Goal: Feedback & Contribution: Contribute content

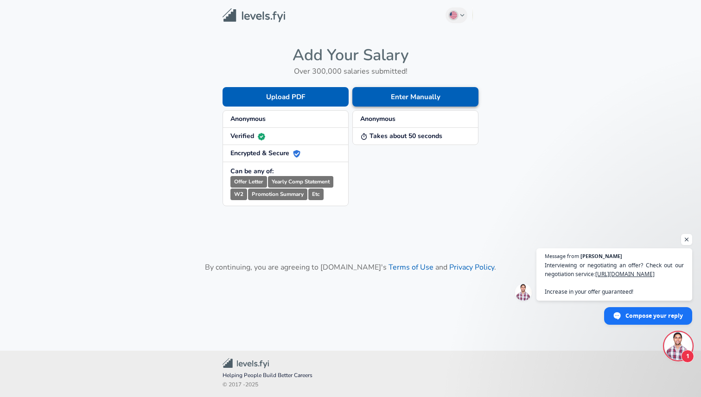
click at [392, 95] on button "Enter Manually" at bounding box center [415, 96] width 126 height 19
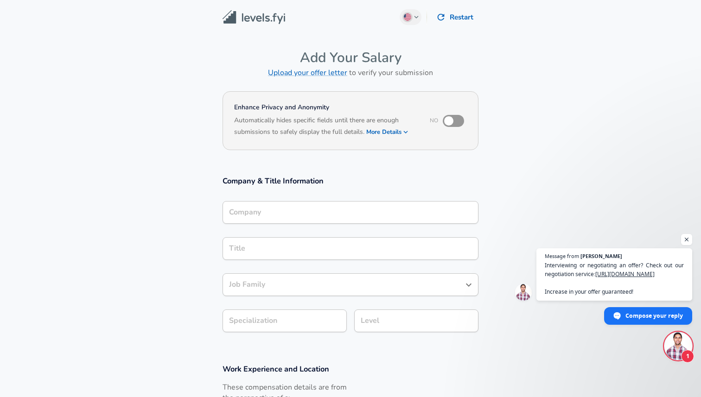
click at [300, 216] on div "Company" at bounding box center [350, 212] width 256 height 23
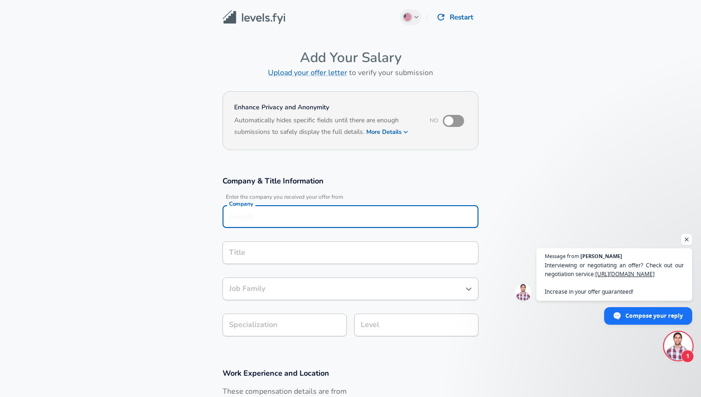
scroll to position [9, 0]
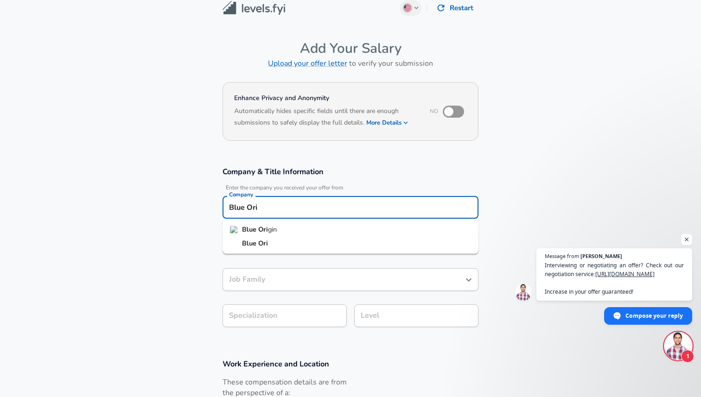
click at [284, 230] on li "Blue Ori gin" at bounding box center [350, 230] width 256 height 14
type input "Blue Origin"
click at [284, 244] on input "Title" at bounding box center [350, 243] width 247 height 14
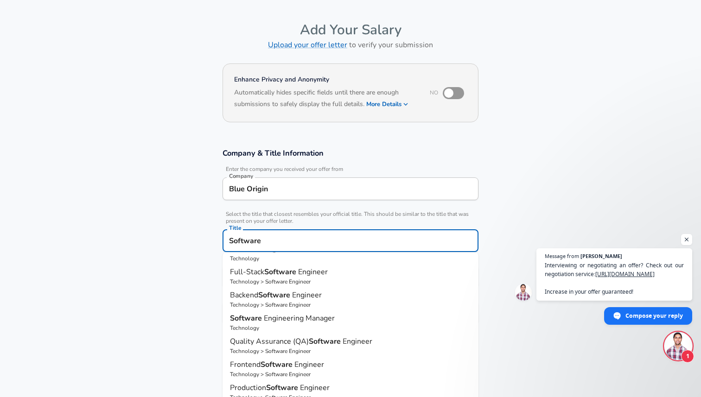
scroll to position [0, 0]
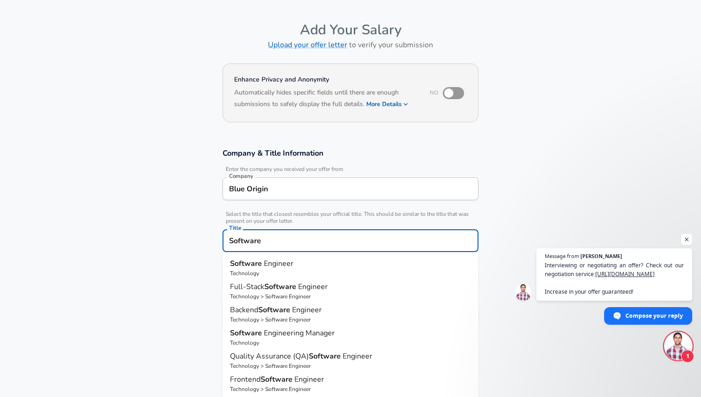
click at [284, 261] on span "Engineer" at bounding box center [279, 264] width 30 height 10
type input "Software Engineer"
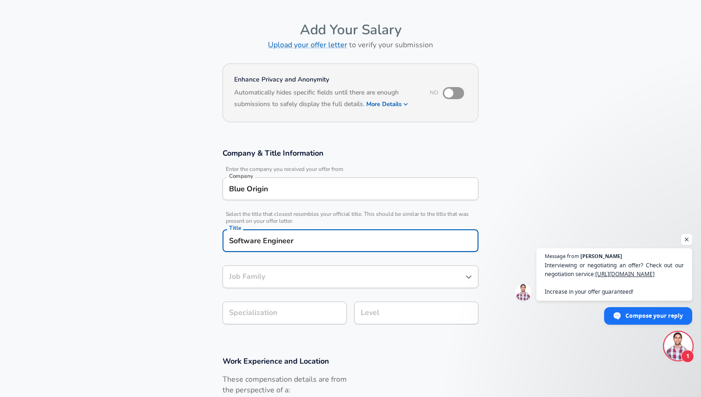
type input "Software Engineer"
click at [302, 272] on input "Software Engineer" at bounding box center [344, 277] width 234 height 14
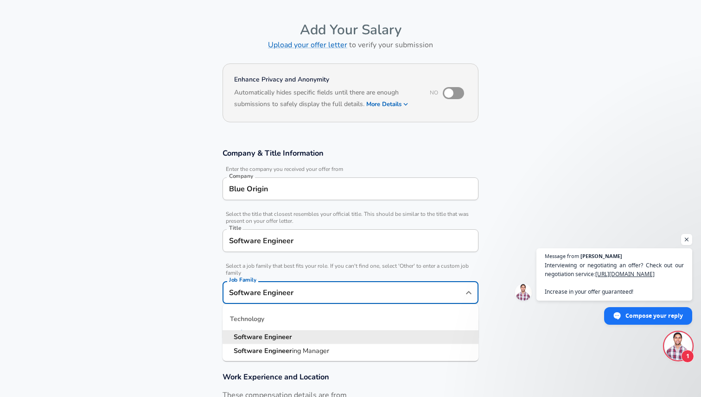
scroll to position [46, 0]
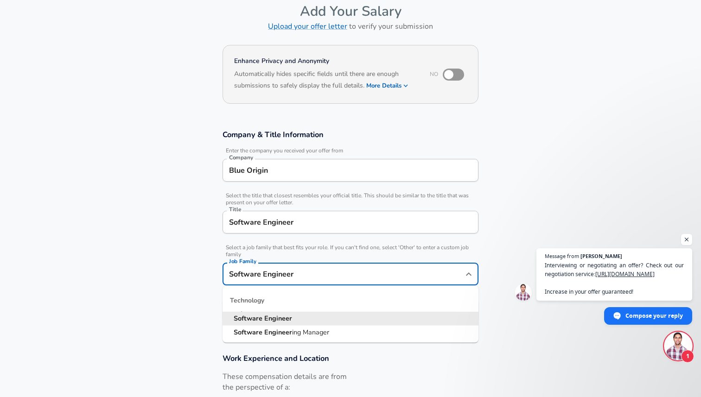
click at [186, 276] on section "Company & Title Information Enter the company you received your offer from Comp…" at bounding box center [350, 231] width 701 height 224
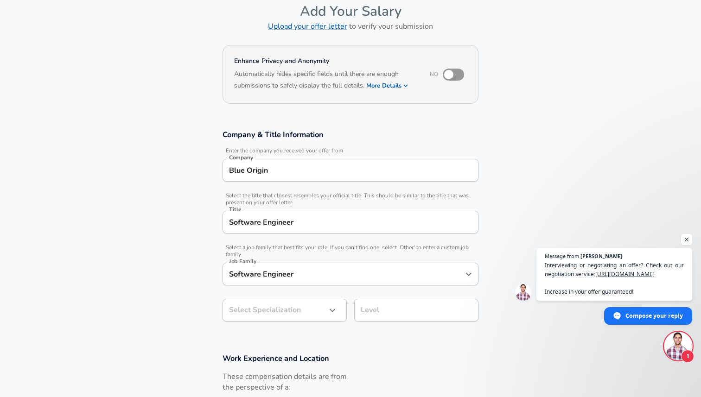
click at [280, 306] on body "English ([GEOGRAPHIC_DATA]) Change Restart Add Your Salary Upload your offer le…" at bounding box center [350, 152] width 701 height 397
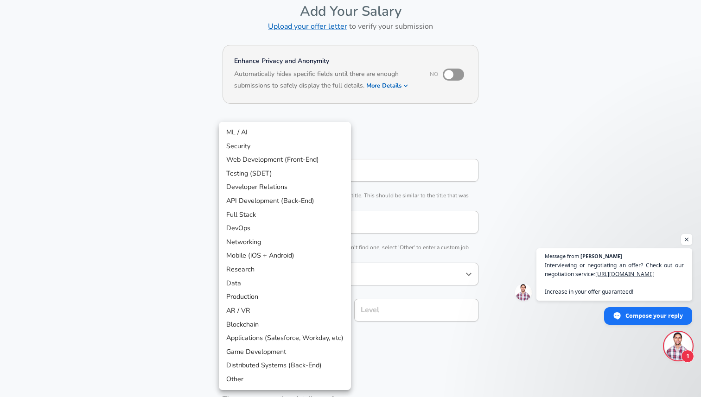
scroll to position [74, 0]
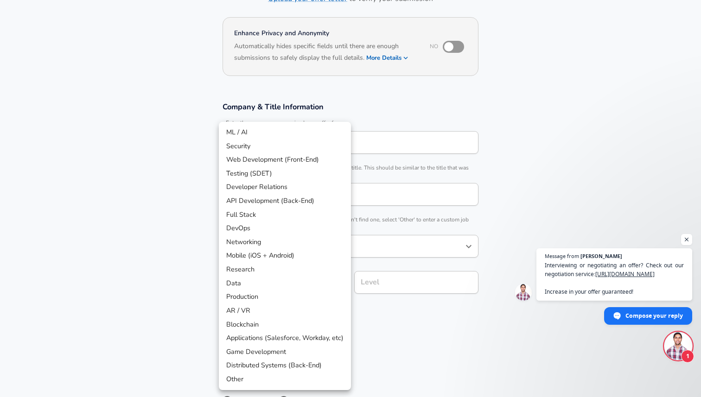
click at [241, 386] on li "Other" at bounding box center [285, 380] width 132 height 14
type input "Other"
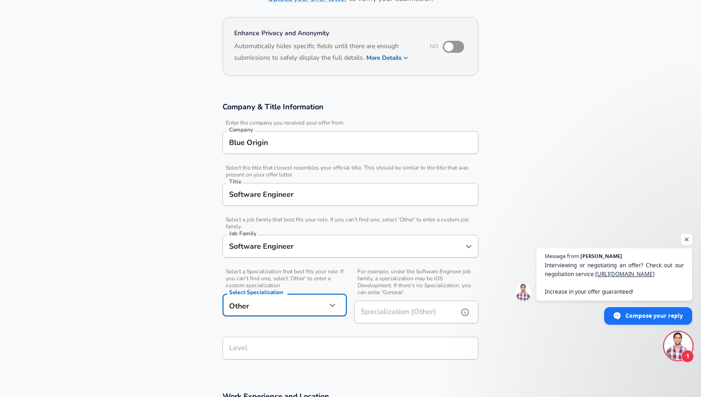
click at [399, 312] on div "Specialization (Other) Specialization (Other)" at bounding box center [416, 313] width 124 height 25
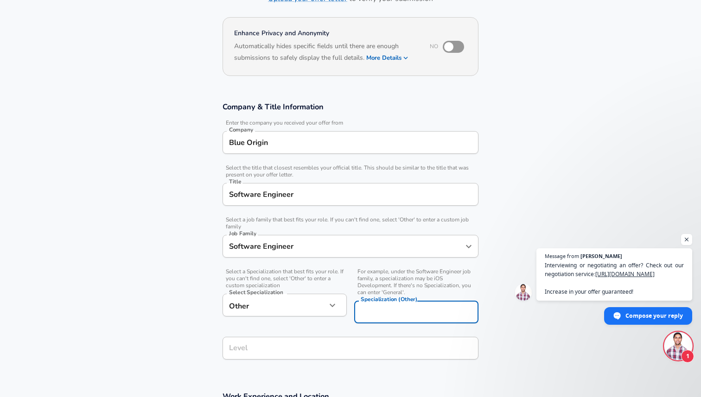
click at [200, 303] on section "Company & Title Information Enter the company you received your offer from Comp…" at bounding box center [350, 236] width 701 height 290
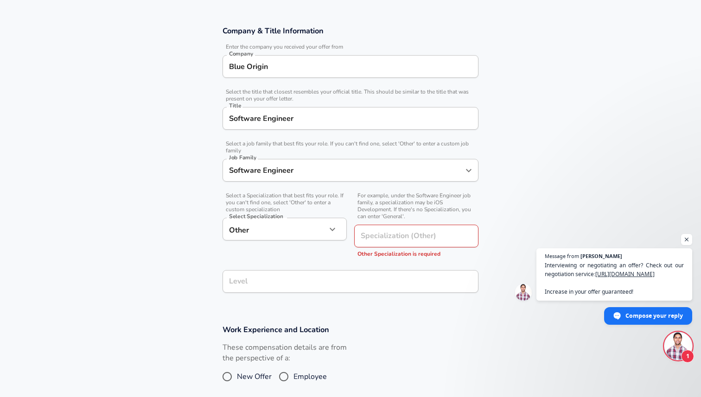
click at [283, 288] on div "Company & Title Information Enter the company you received your offer from Comp…" at bounding box center [350, 162] width 278 height 274
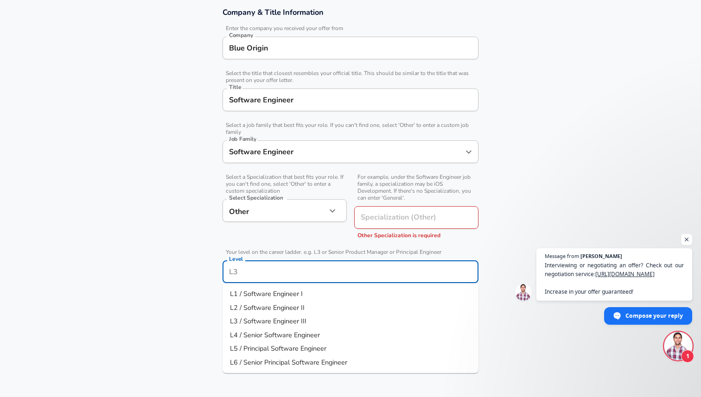
click at [283, 321] on span "L3 / Software Engineer III" at bounding box center [268, 321] width 76 height 9
type input "L3 / Software Engineer III"
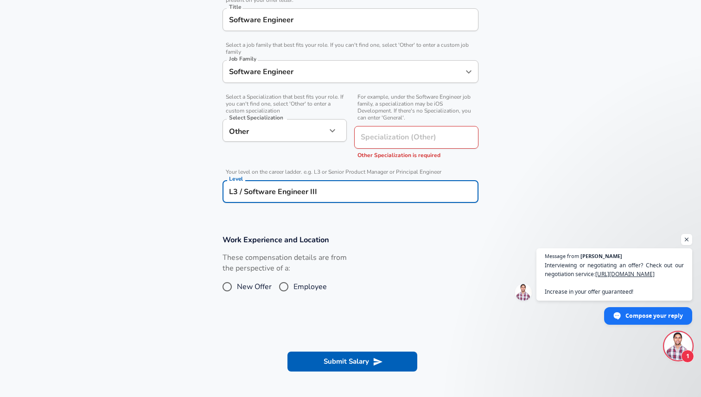
scroll to position [254, 0]
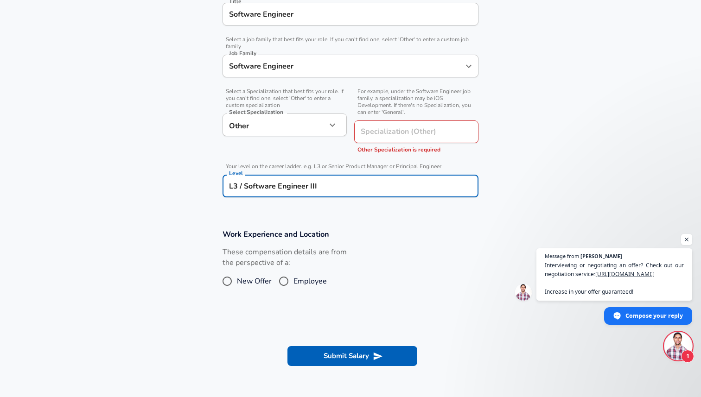
click at [285, 283] on input "Employee" at bounding box center [283, 281] width 19 height 15
radio input "true"
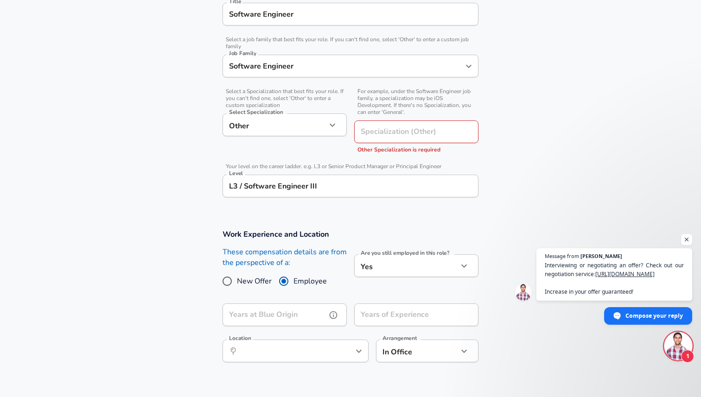
click at [260, 313] on input "Years at Blue Origin" at bounding box center [274, 315] width 104 height 23
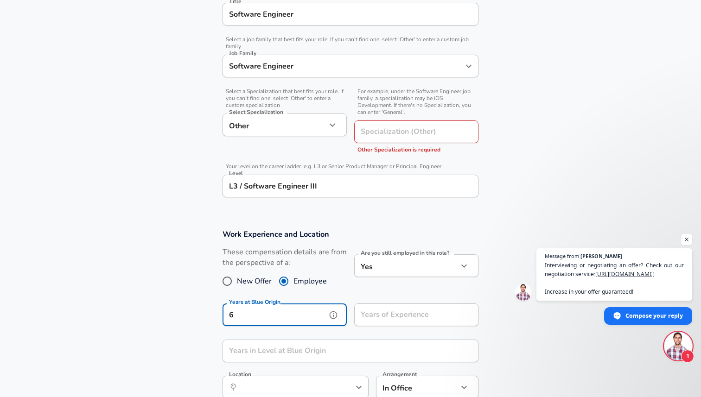
type input "6"
click at [370, 318] on input "Years of Experience" at bounding box center [406, 315] width 104 height 23
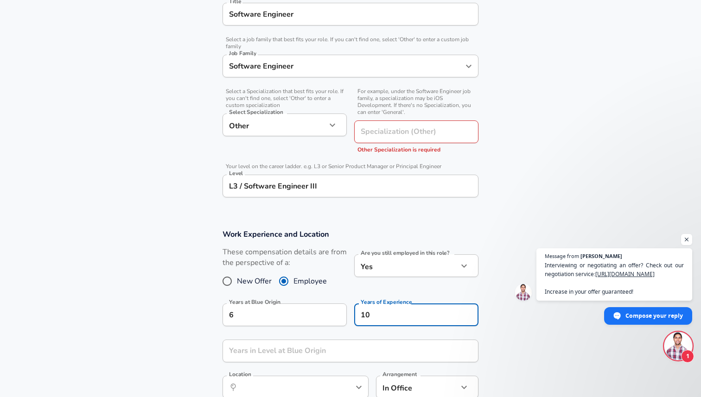
click at [171, 332] on section "Work Experience and Location These compensation details are from the perspectiv…" at bounding box center [350, 318] width 701 height 201
click at [411, 314] on input "10" at bounding box center [406, 315] width 104 height 23
type input "11"
click at [125, 309] on section "Work Experience and Location These compensation details are from the perspectiv…" at bounding box center [350, 318] width 701 height 201
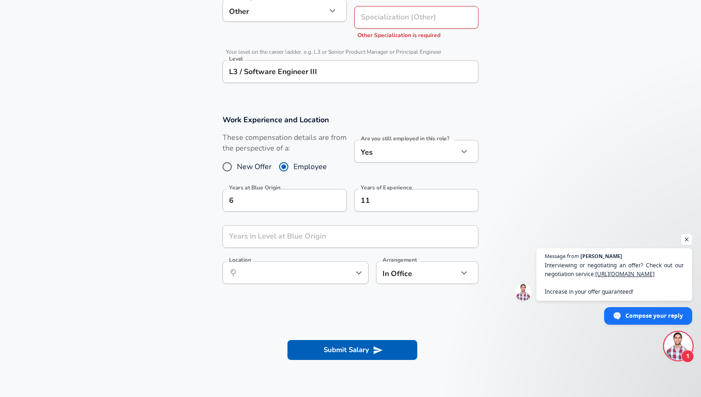
scroll to position [371, 0]
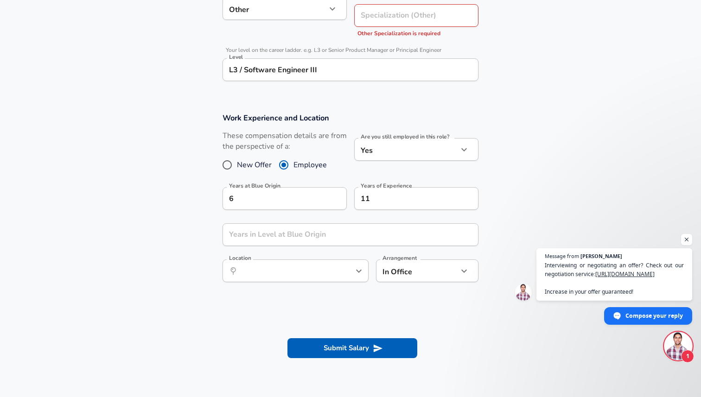
click at [262, 249] on div "Work Experience and Location These compensation details are from the perspectiv…" at bounding box center [350, 201] width 278 height 176
click at [275, 235] on input "Years in Level at Blue Origin" at bounding box center [339, 234] width 235 height 23
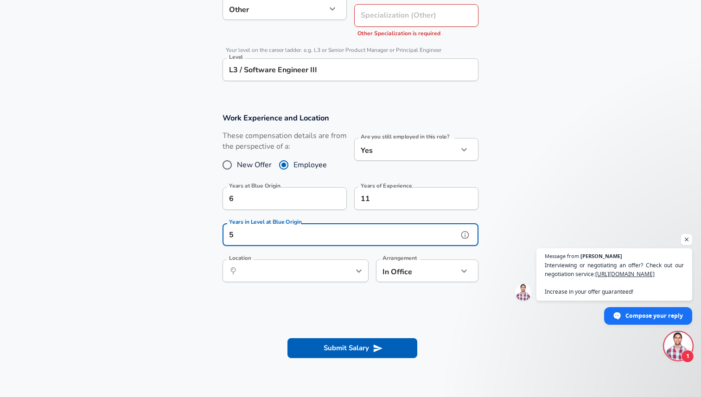
type input "5"
click at [199, 257] on section "Work Experience and Location These compensation details are from the perspectiv…" at bounding box center [350, 202] width 701 height 201
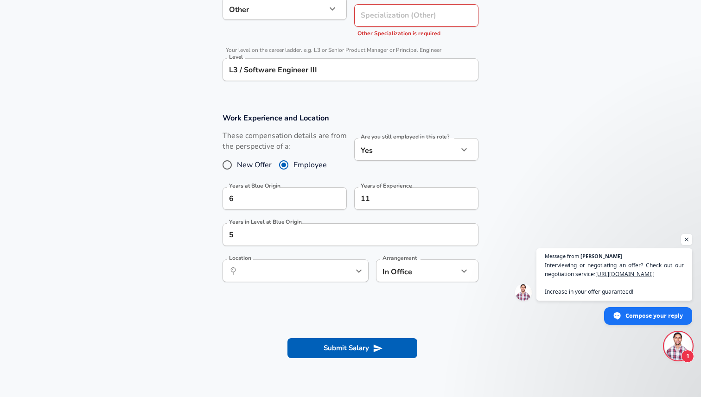
click at [283, 213] on div "Years at Blue Origin 6 Years at Blue Origin" at bounding box center [281, 198] width 132 height 36
click at [290, 203] on input "6" at bounding box center [274, 198] width 104 height 23
type input "5"
click at [197, 232] on section "Work Experience and Location These compensation details are from the perspectiv…" at bounding box center [350, 202] width 701 height 201
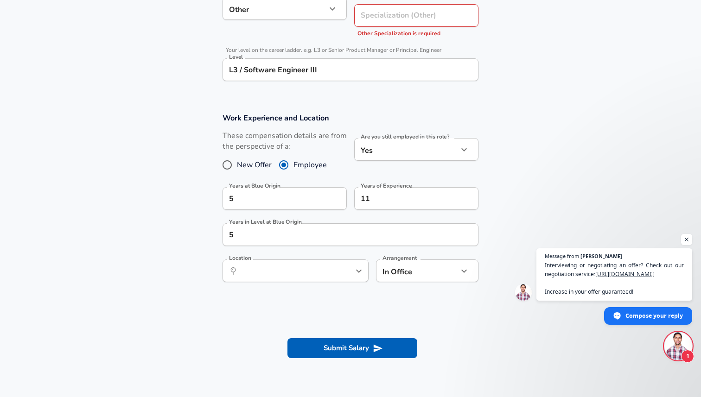
click at [353, 272] on button "Open" at bounding box center [358, 271] width 13 height 13
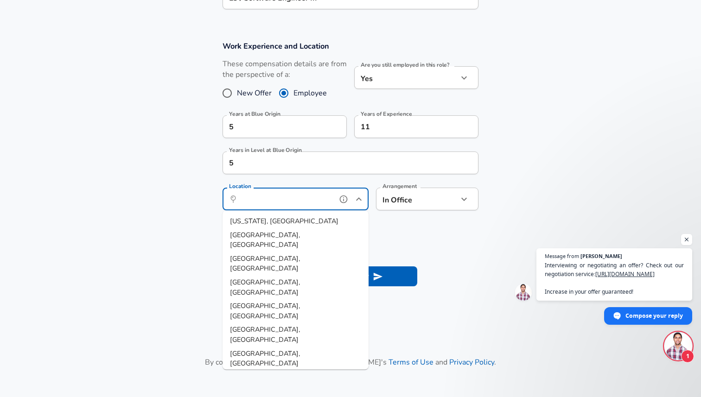
scroll to position [451, 0]
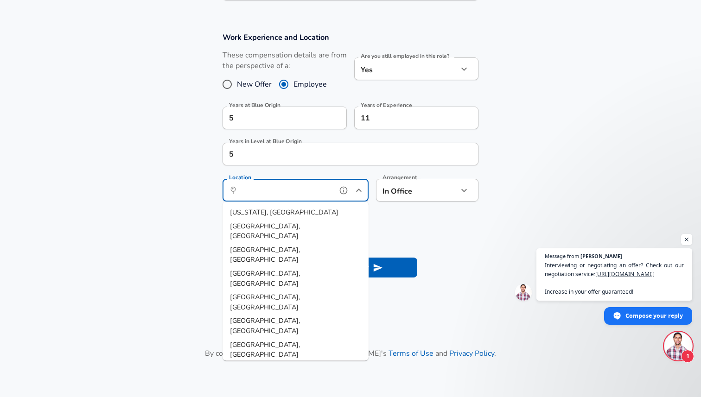
type input "[GEOGRAPHIC_DATA], [GEOGRAPHIC_DATA]"
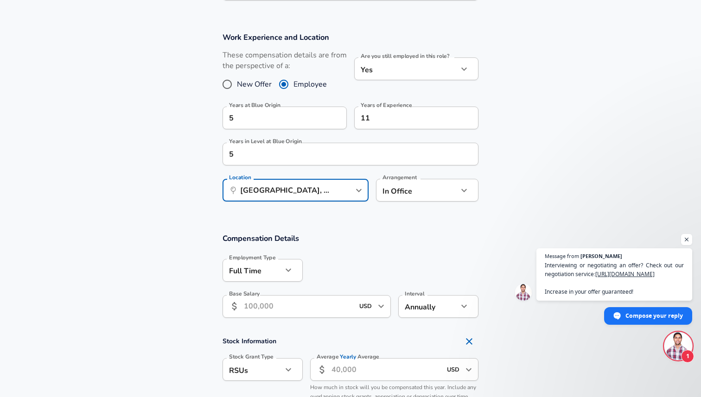
click at [321, 307] on input "Base Salary" at bounding box center [299, 306] width 110 height 23
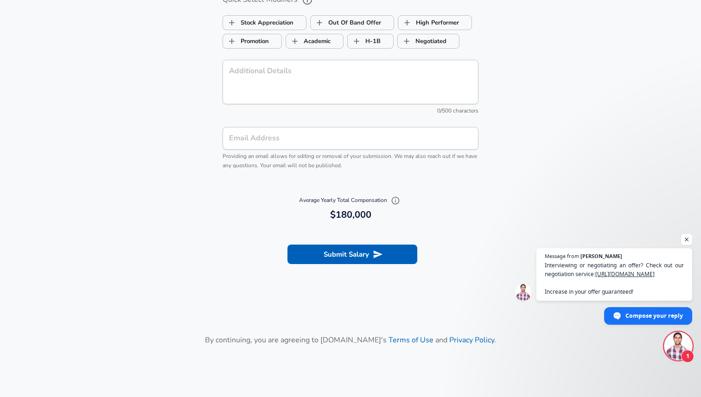
scroll to position [1055, 0]
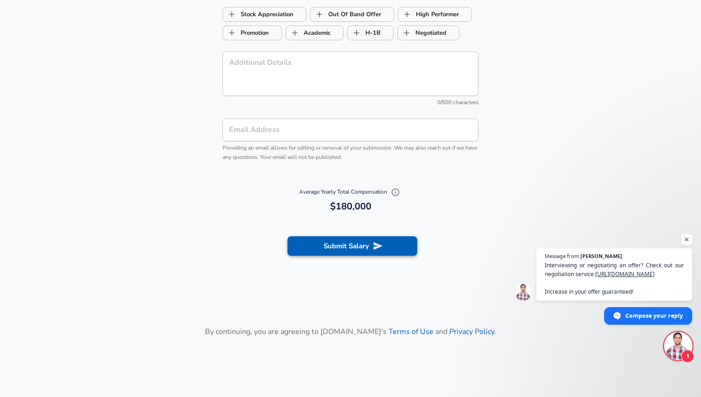
type input "180,000"
click at [350, 247] on button "Submit Salary" at bounding box center [352, 245] width 130 height 19
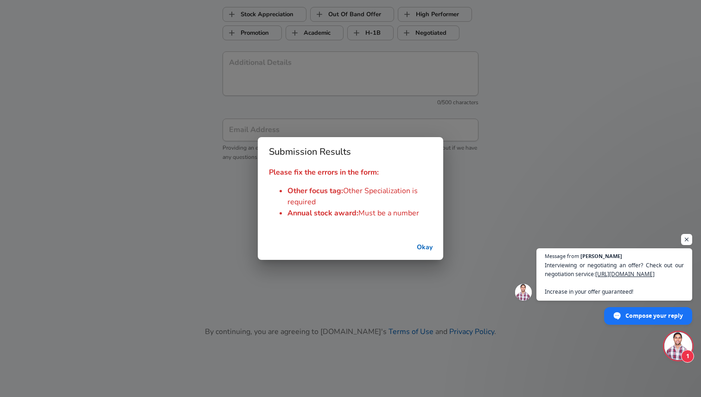
click at [429, 249] on button "Okay" at bounding box center [425, 247] width 30 height 17
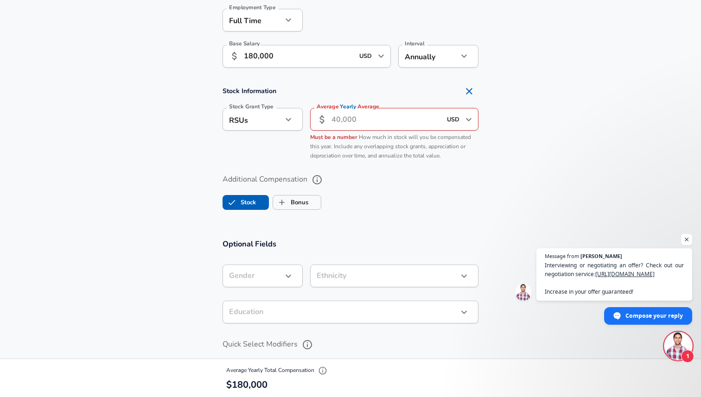
scroll to position [694, 0]
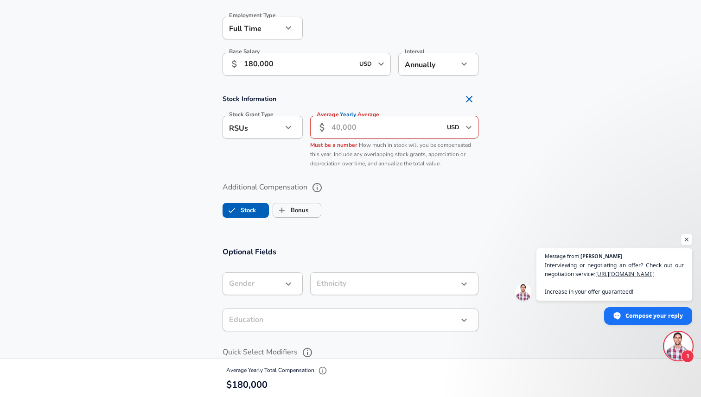
click at [464, 126] on icon "Open" at bounding box center [468, 127] width 11 height 11
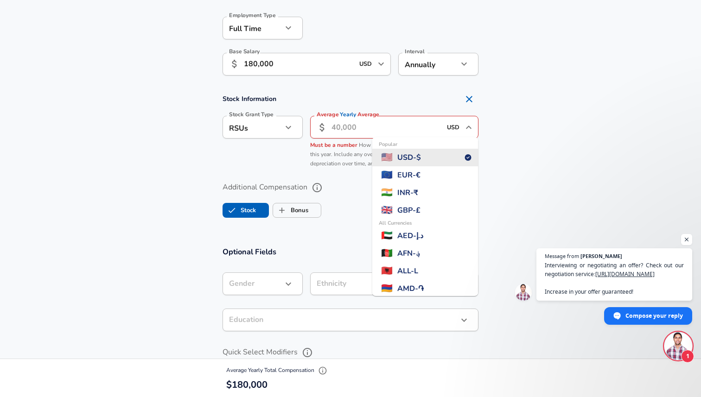
click at [450, 160] on li "Popular 🇺🇸 USD - $" at bounding box center [425, 158] width 106 height 18
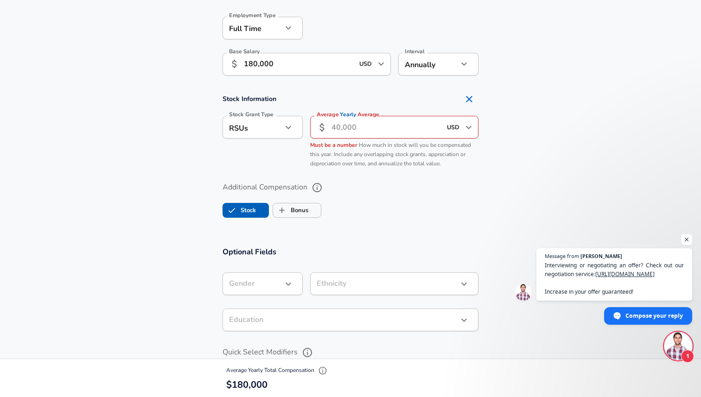
click at [469, 131] on icon "Open" at bounding box center [468, 127] width 11 height 11
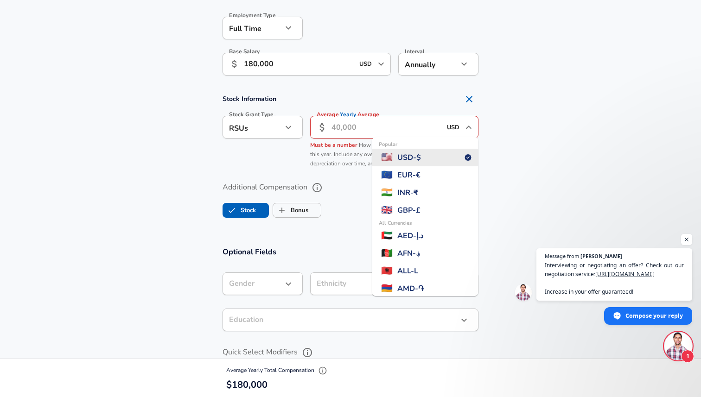
click at [521, 145] on section "Stock Information Stock Grant Type RSUs stock Stock Grant Type Average Yearly A…" at bounding box center [350, 131] width 701 height 82
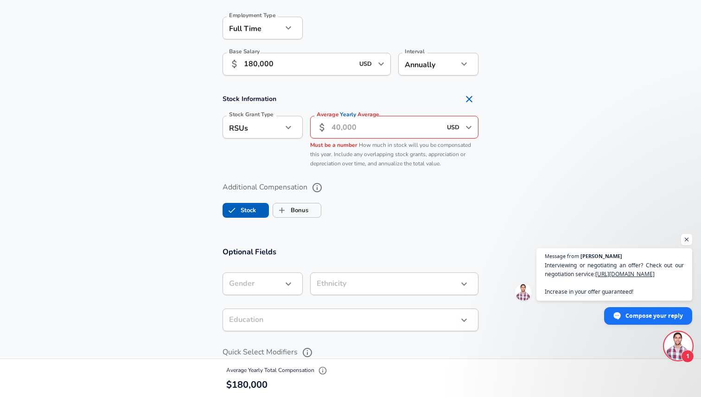
click at [374, 135] on input "Average Yearly Average" at bounding box center [386, 127] width 110 height 23
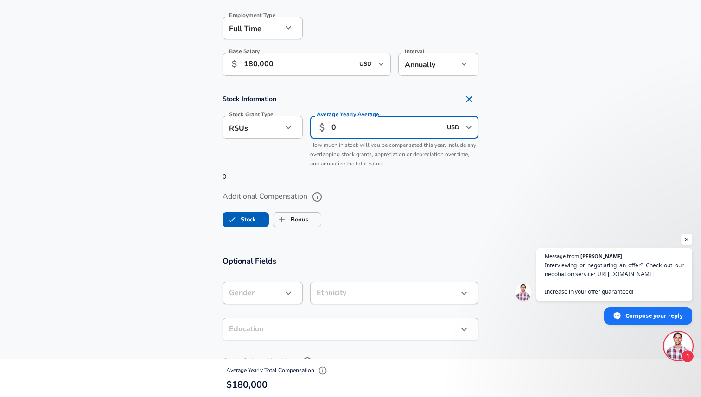
type input "0"
click at [147, 188] on section "Additional Compensation Stock Bonus" at bounding box center [350, 206] width 701 height 49
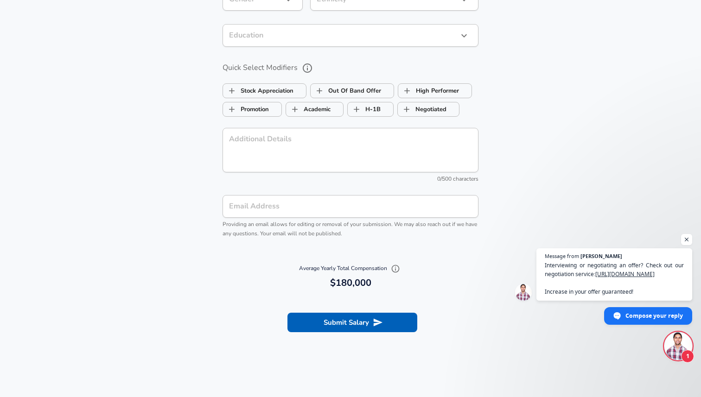
scroll to position [992, 0]
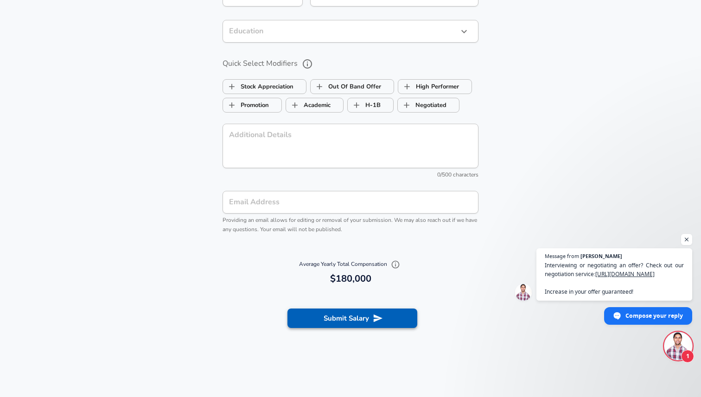
click at [368, 319] on button "Submit Salary" at bounding box center [352, 318] width 130 height 19
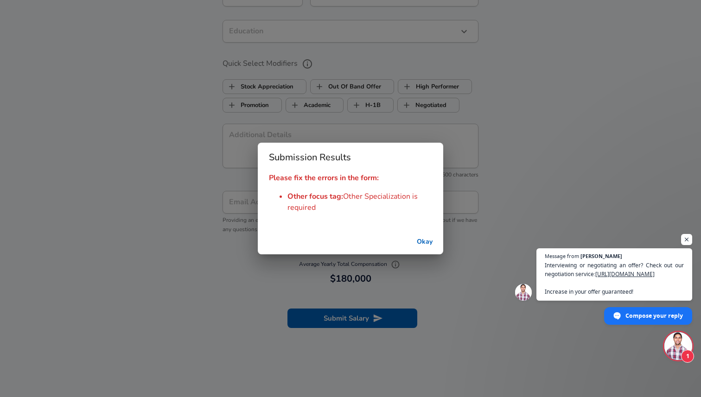
click at [429, 242] on button "Okay" at bounding box center [425, 242] width 30 height 17
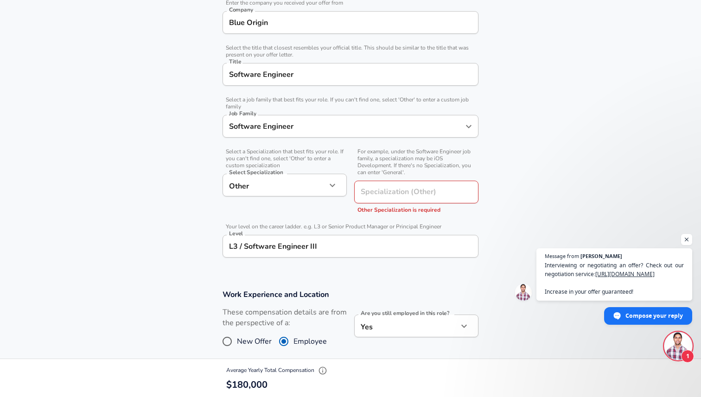
scroll to position [200, 0]
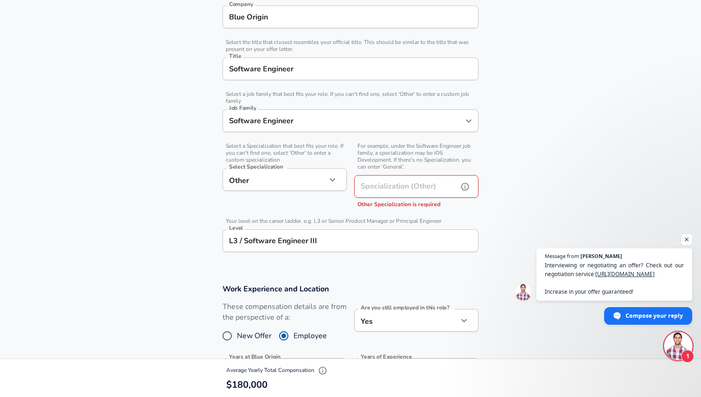
click at [435, 183] on div "Specialization (Other) Specialization (Other) Other Specialization is required" at bounding box center [416, 192] width 124 height 34
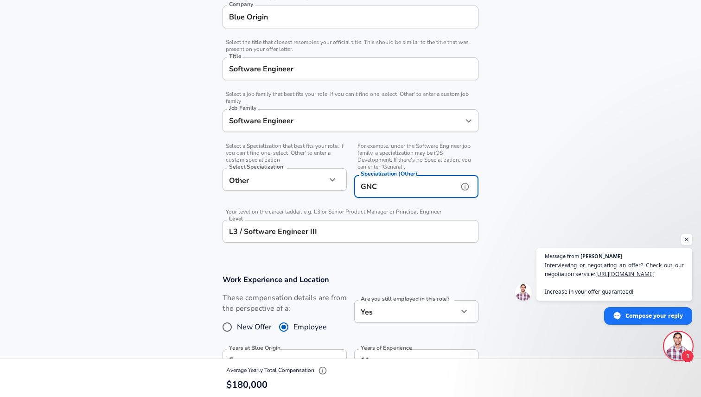
type input "GNC"
click at [111, 253] on section "Company & Title Information Enter the company you received your offer from Comp…" at bounding box center [350, 114] width 701 height 298
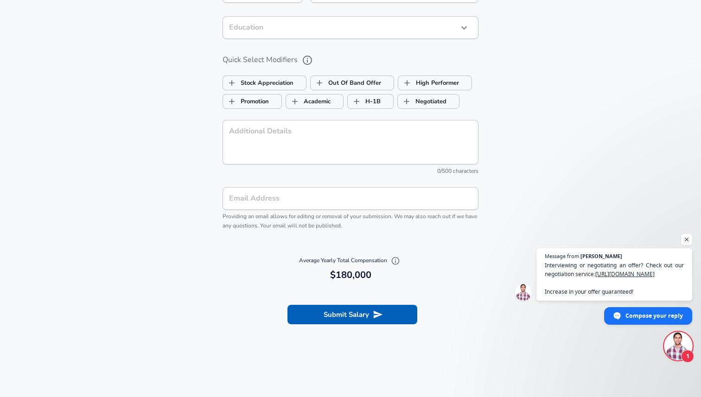
scroll to position [1119, 0]
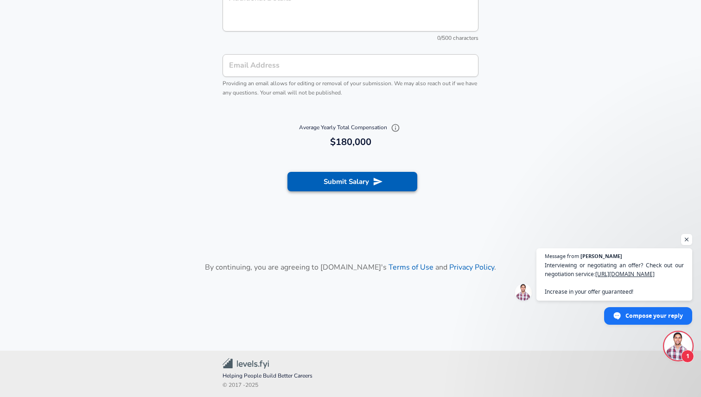
click at [336, 188] on button "Submit Salary" at bounding box center [352, 181] width 130 height 19
